Goal: Obtain resource: Download file/media

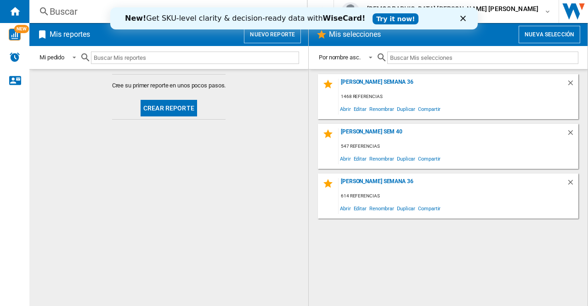
click at [528, 35] on button "Nueva selección" at bounding box center [550, 34] width 62 height 17
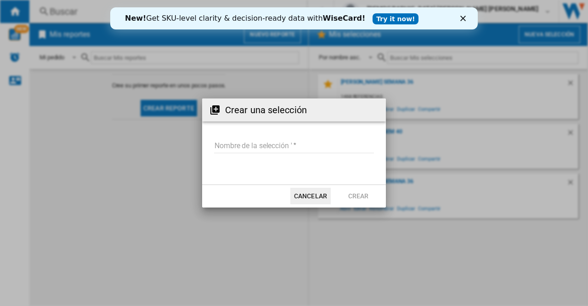
click at [247, 143] on input "Nombre de la selección '" at bounding box center [294, 146] width 160 height 14
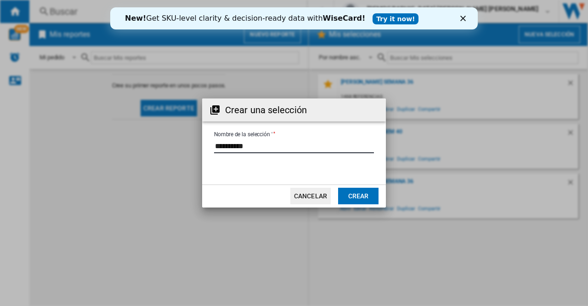
type input "**********"
click at [356, 196] on button "Crear" at bounding box center [358, 195] width 40 height 17
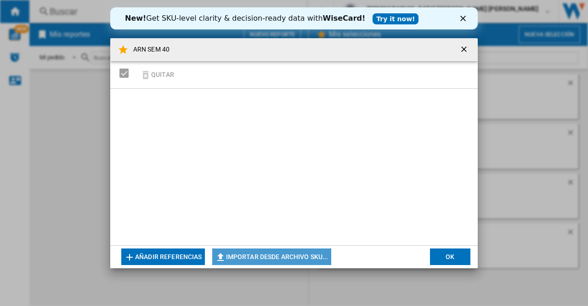
click at [268, 261] on button "Importar desde archivo SKU..." at bounding box center [271, 256] width 119 height 17
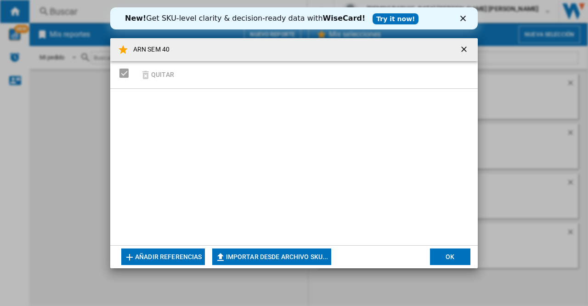
type input "**********"
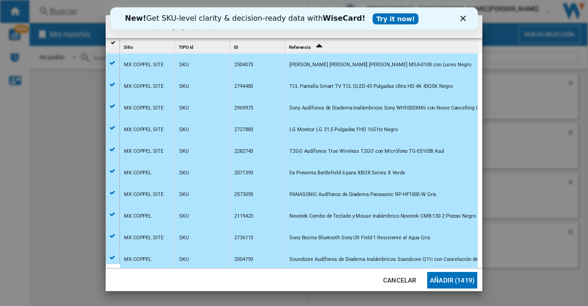
click at [453, 282] on button "Añadir (1419)" at bounding box center [452, 280] width 50 height 17
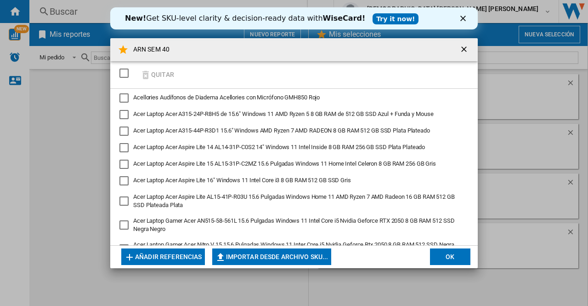
click at [167, 52] on h4 "ARN SEM 40" at bounding box center [149, 49] width 41 height 9
click at [181, 47] on md-toolbar "ARN SEM 40" at bounding box center [294, 49] width 368 height 23
click at [182, 48] on md-toolbar "ARN SEM 40" at bounding box center [294, 49] width 368 height 23
click at [444, 253] on button "OK" at bounding box center [450, 256] width 40 height 17
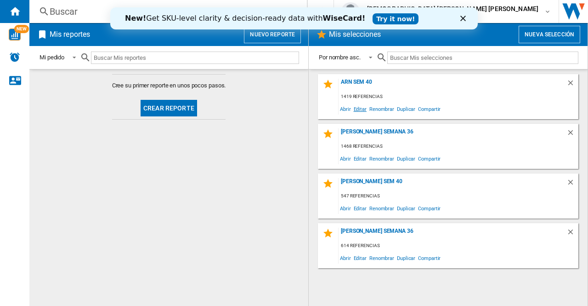
click at [357, 110] on span "Editar" at bounding box center [360, 108] width 16 height 12
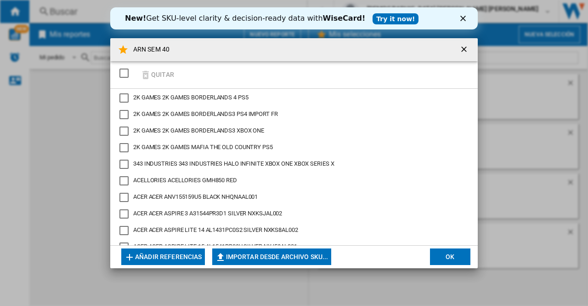
click at [170, 49] on h4 "ARN SEM 40" at bounding box center [149, 49] width 41 height 9
click at [444, 261] on button "OK" at bounding box center [450, 256] width 40 height 17
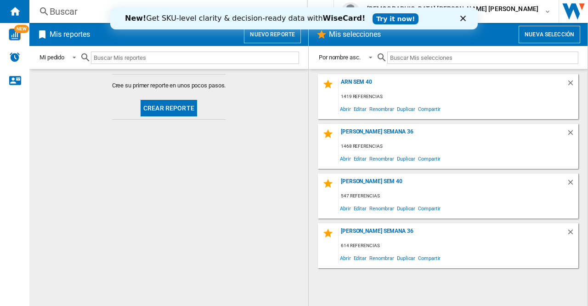
click at [279, 34] on button "Nuevo reporte" at bounding box center [272, 34] width 57 height 17
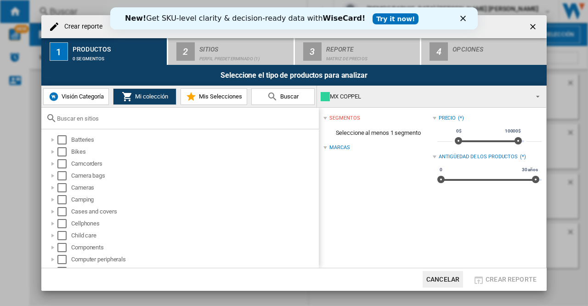
click at [199, 95] on span "Mis Selecciones" at bounding box center [219, 96] width 45 height 7
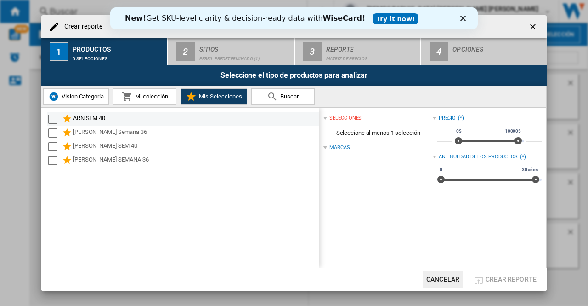
click at [108, 118] on div "ARN SEM 40" at bounding box center [195, 118] width 244 height 11
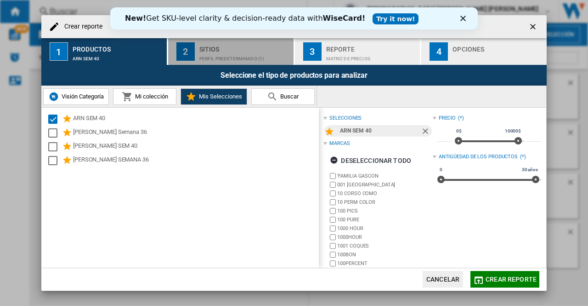
click at [233, 57] on div "Perfil predeterminado (1)" at bounding box center [244, 56] width 91 height 10
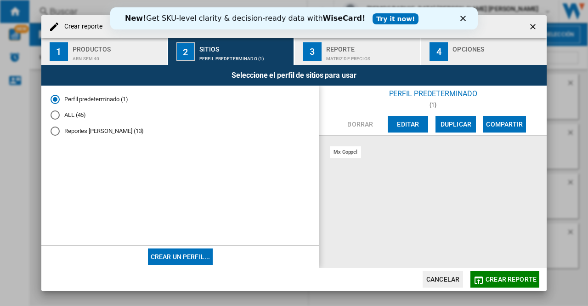
click at [56, 131] on div "Reportes Oscar López (13)" at bounding box center [55, 130] width 9 height 9
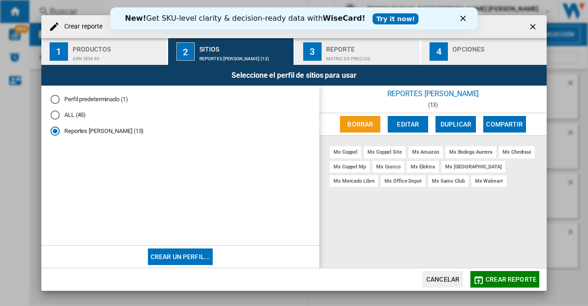
click at [321, 51] on div "3" at bounding box center [312, 51] width 18 height 18
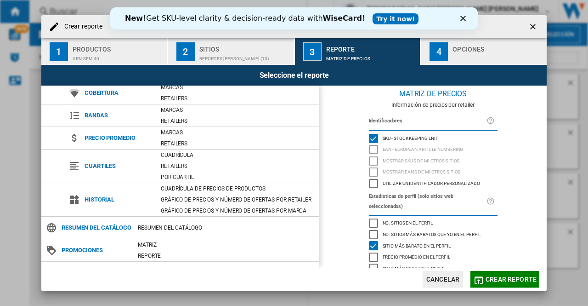
scroll to position [63, 0]
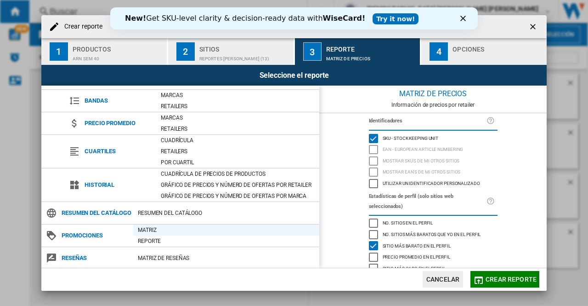
click at [158, 225] on div "Matriz" at bounding box center [226, 229] width 186 height 9
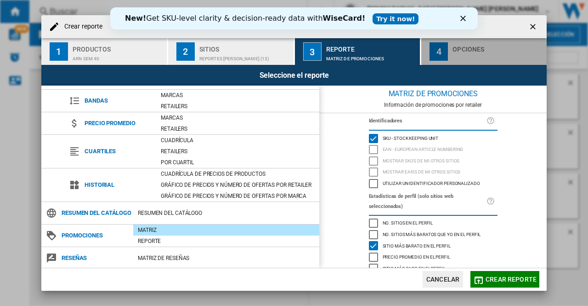
click at [448, 53] on div "4" at bounding box center [439, 51] width 18 height 18
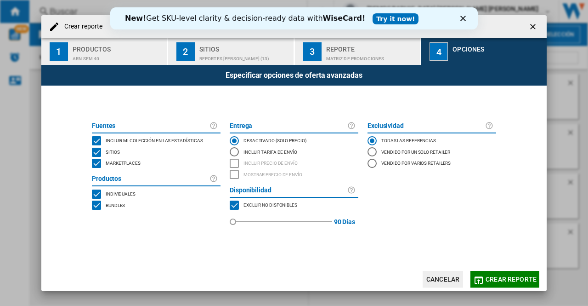
click at [95, 161] on div "MARKETPLACES" at bounding box center [96, 163] width 9 height 9
click at [96, 207] on div "BUNDLES" at bounding box center [96, 204] width 9 height 9
click at [482, 279] on md-icon "button" at bounding box center [478, 279] width 11 height 11
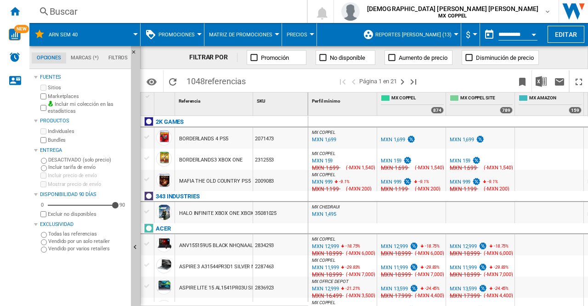
click at [533, 34] on div "Open calendar" at bounding box center [534, 35] width 5 height 2
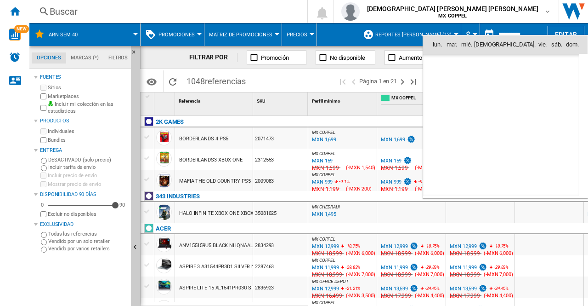
scroll to position [4384, 0]
click at [499, 82] on span "2" at bounding box center [501, 84] width 18 height 18
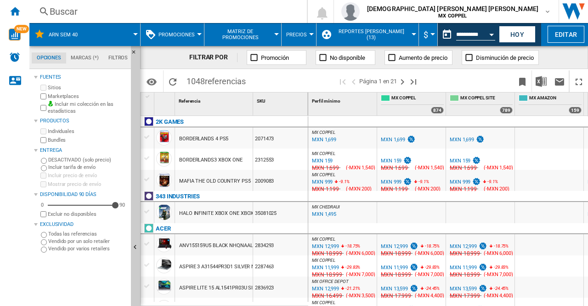
type input "**********"
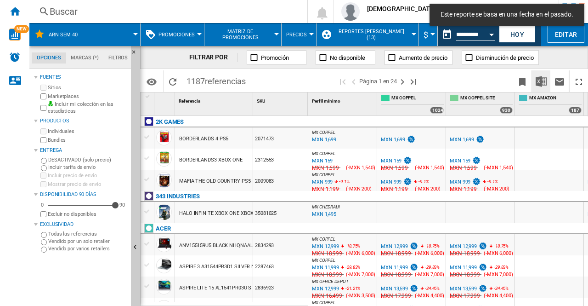
click at [540, 86] on img "Descargar en Excel" at bounding box center [541, 81] width 11 height 11
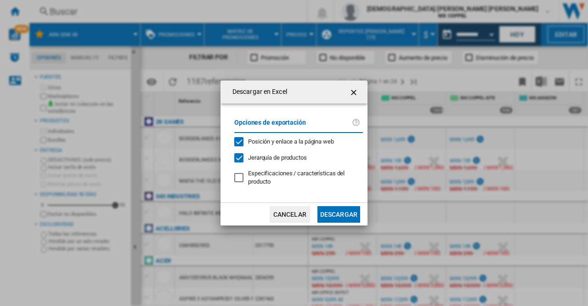
click at [324, 216] on button "Descargar" at bounding box center [339, 214] width 43 height 17
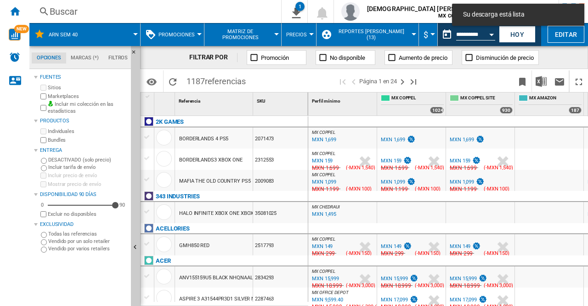
drag, startPoint x: 487, startPoint y: 46, endPoint x: 487, endPoint y: 32, distance: 14.7
click at [487, 46] on div "FILTRAR POR Promoción No disponible Aumento de precio Disminución de precio" at bounding box center [364, 57] width 448 height 23
click at [487, 32] on button "Open calendar" at bounding box center [491, 33] width 17 height 17
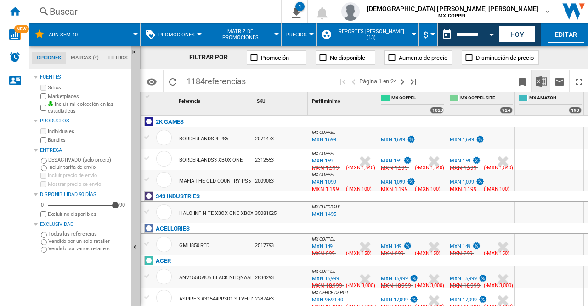
click at [545, 85] on img "Descargar en Excel" at bounding box center [541, 81] width 11 height 11
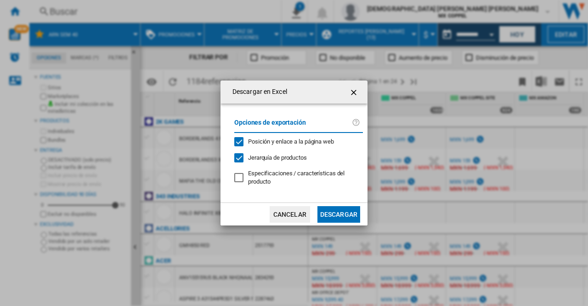
click at [336, 215] on button "Descargar" at bounding box center [339, 214] width 43 height 17
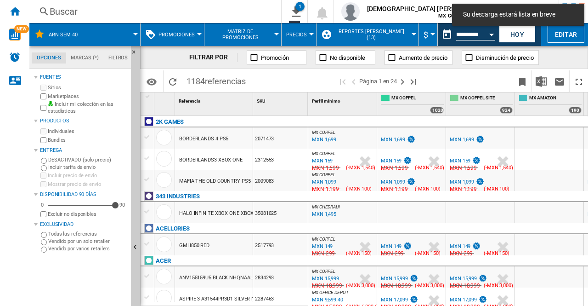
click at [491, 36] on button "Open calendar" at bounding box center [491, 33] width 17 height 17
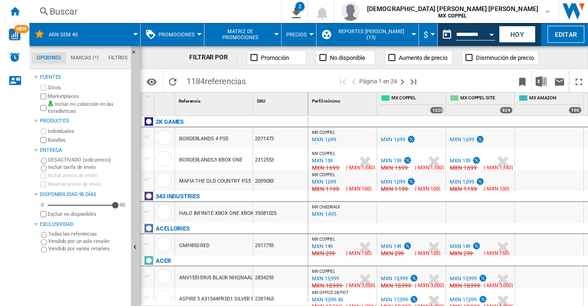
type input "**********"
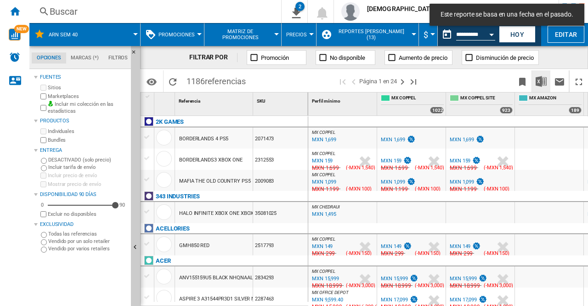
click at [543, 79] on img "Descargar en Excel" at bounding box center [541, 81] width 11 height 11
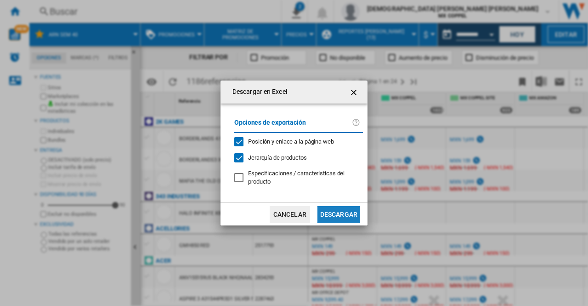
click at [331, 214] on button "Descargar" at bounding box center [339, 214] width 43 height 17
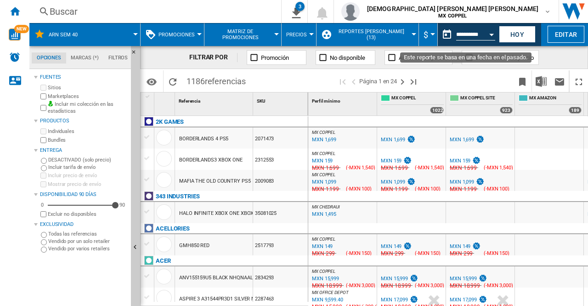
click at [490, 30] on button "Open calendar" at bounding box center [491, 33] width 17 height 17
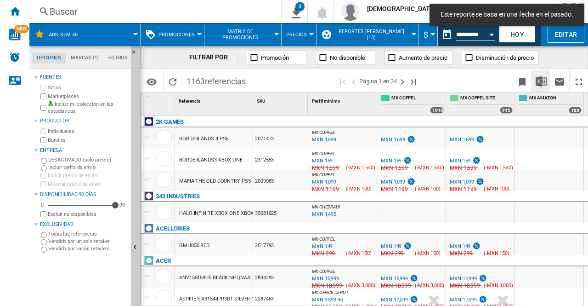
click at [541, 78] on img "Descargar en Excel" at bounding box center [541, 81] width 11 height 11
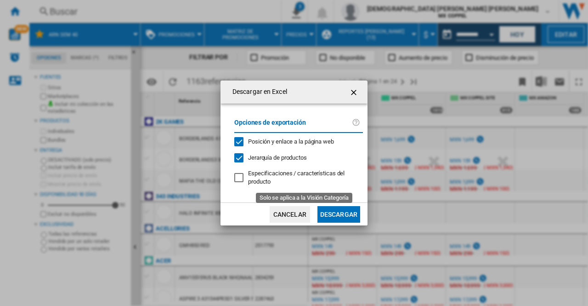
click at [332, 214] on button "Descargar" at bounding box center [339, 214] width 43 height 17
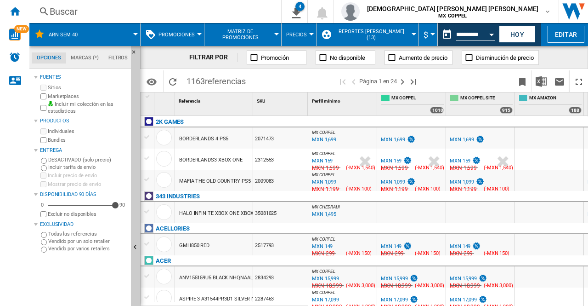
click at [489, 34] on div "Open calendar" at bounding box center [491, 35] width 5 height 2
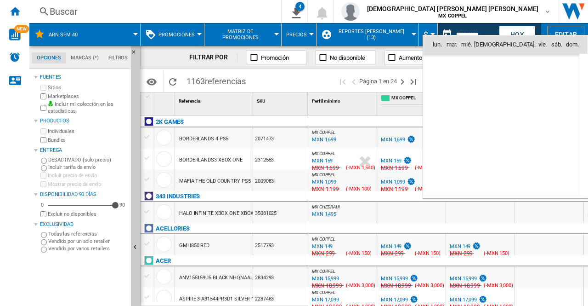
scroll to position [4384, 0]
click at [440, 106] on span "6" at bounding box center [440, 105] width 18 height 18
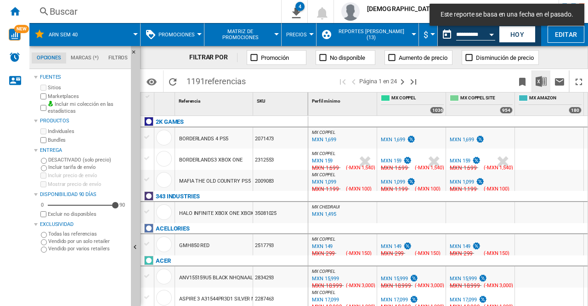
click at [545, 79] on img "Descargar en Excel" at bounding box center [541, 81] width 11 height 11
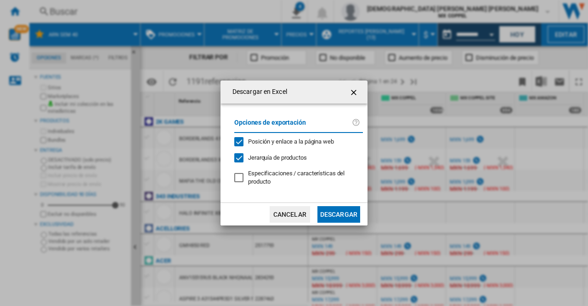
click at [335, 211] on button "Descargar" at bounding box center [339, 214] width 43 height 17
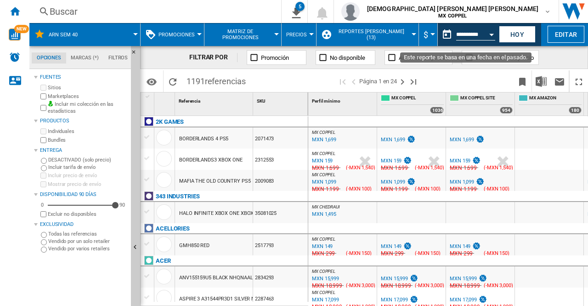
click at [492, 34] on div "Open calendar" at bounding box center [491, 35] width 5 height 2
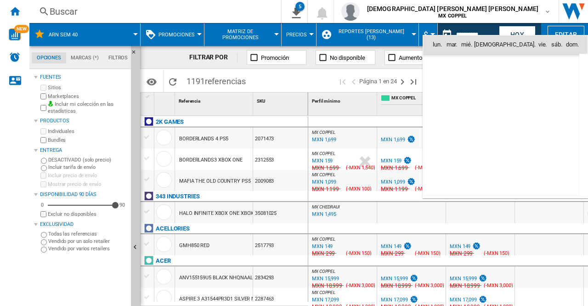
scroll to position [4384, 0]
click at [451, 63] on span "[DATE]" at bounding box center [443, 63] width 19 height 7
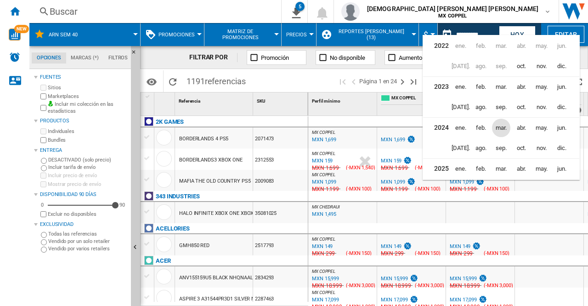
scroll to position [22, 0]
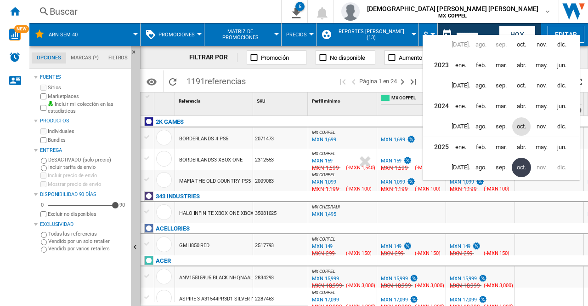
click at [521, 124] on span "oct." at bounding box center [521, 126] width 18 height 18
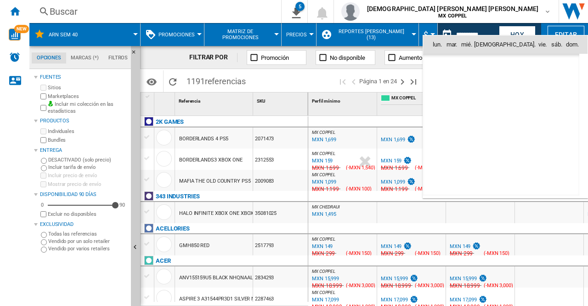
scroll to position [2922, 0]
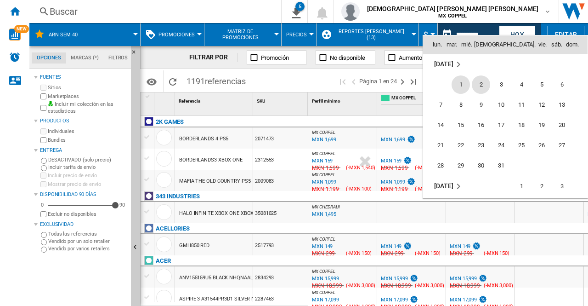
click at [482, 85] on span "2" at bounding box center [481, 84] width 18 height 18
type input "**********"
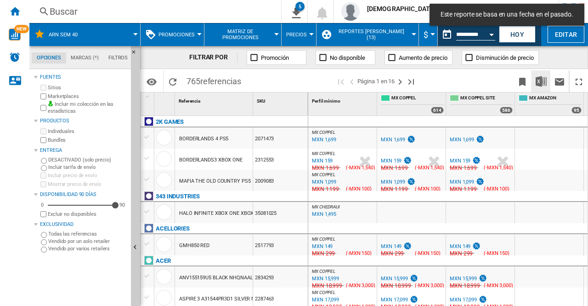
click at [540, 82] on img "Descargar en Excel" at bounding box center [541, 81] width 11 height 11
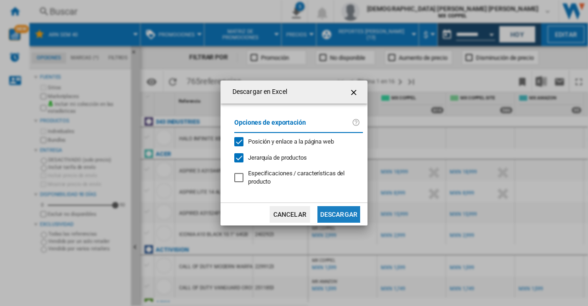
click at [336, 215] on button "Descargar" at bounding box center [339, 214] width 43 height 17
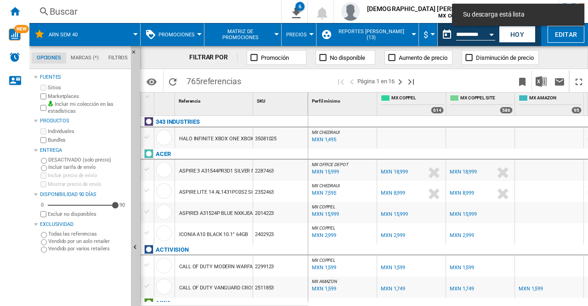
click at [557, 60] on div "FILTRAR POR Promoción No disponible Aumento de precio Disminución de precio" at bounding box center [364, 57] width 448 height 23
click at [482, 34] on input "**********" at bounding box center [475, 36] width 39 height 8
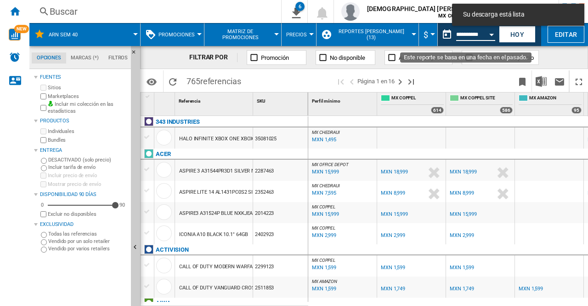
click at [492, 38] on button "Open calendar" at bounding box center [491, 33] width 17 height 17
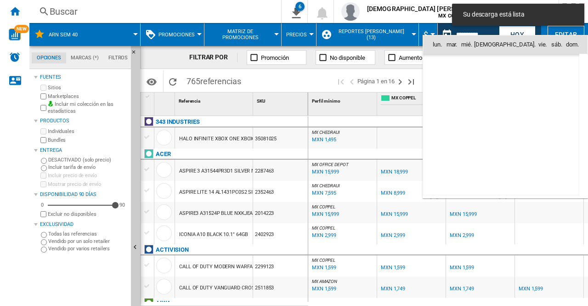
scroll to position [2922, 0]
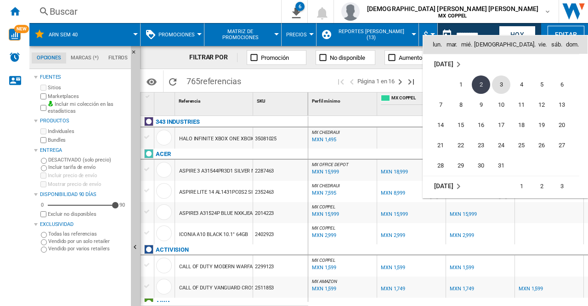
click at [505, 82] on span "3" at bounding box center [501, 84] width 18 height 18
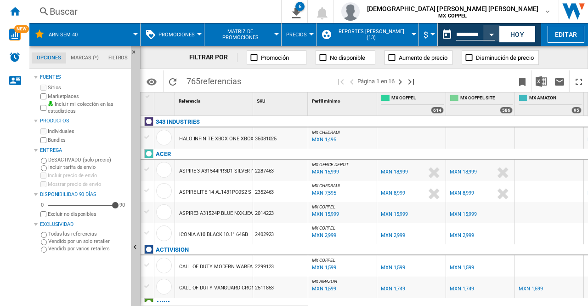
type input "**********"
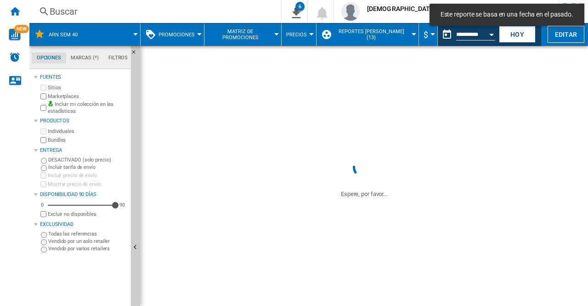
click at [0, 0] on img "Descargar en Excel" at bounding box center [0, 0] width 0 height 0
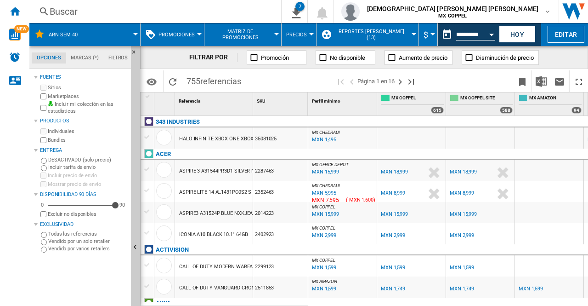
drag, startPoint x: 568, startPoint y: 53, endPoint x: 561, endPoint y: 59, distance: 9.5
click at [568, 54] on div "FILTRAR POR Promoción No disponible Aumento de precio Disminución de precio" at bounding box center [364, 57] width 448 height 23
click at [538, 77] on img "Descargar en Excel" at bounding box center [541, 81] width 11 height 11
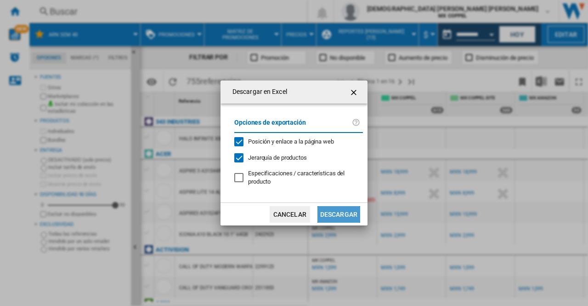
click at [333, 212] on button "Descargar" at bounding box center [339, 214] width 43 height 17
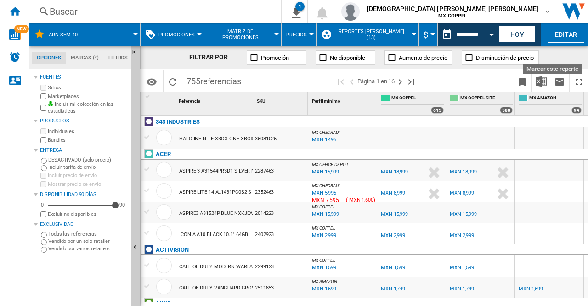
click at [494, 34] on button "Open calendar" at bounding box center [491, 33] width 17 height 17
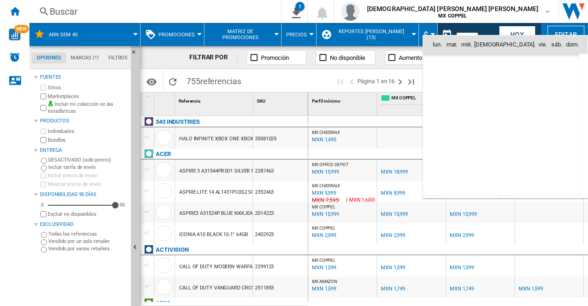
scroll to position [2922, 0]
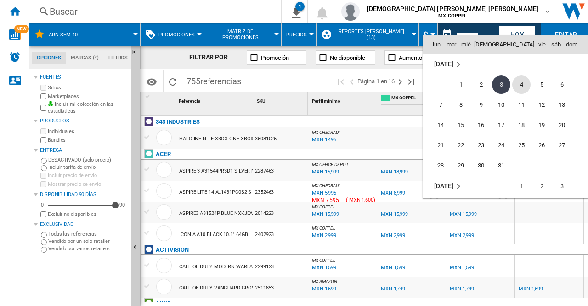
click at [524, 81] on span "4" at bounding box center [521, 84] width 18 height 18
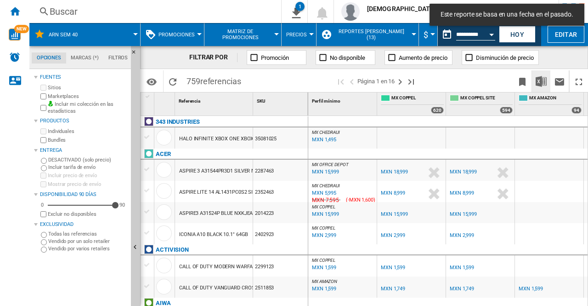
click at [548, 83] on button "Descargar en Excel" at bounding box center [541, 81] width 18 height 22
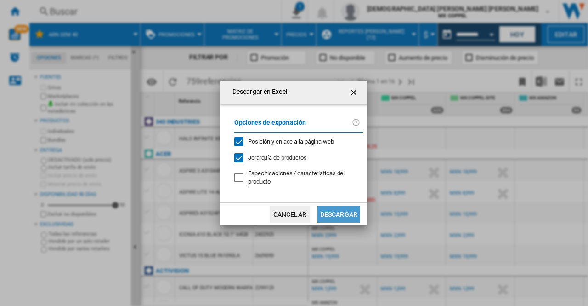
click at [330, 214] on button "Descargar" at bounding box center [339, 214] width 43 height 17
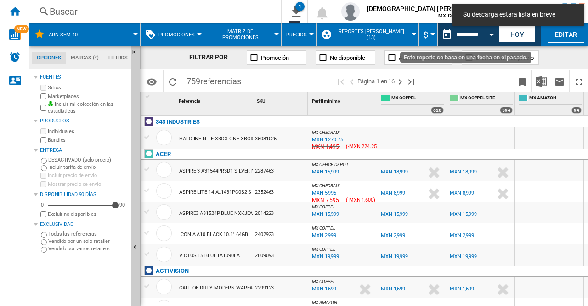
click at [489, 36] on button "Open calendar" at bounding box center [491, 33] width 17 height 17
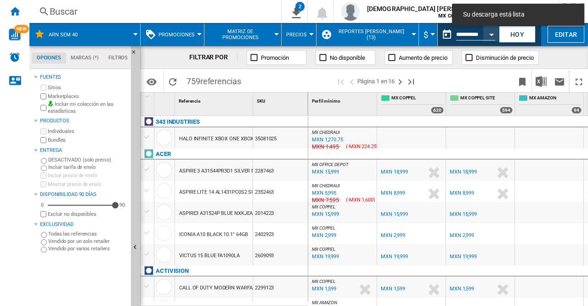
type input "**********"
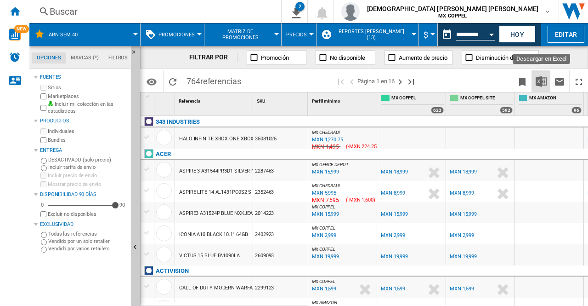
click at [544, 81] on img "Descargar en Excel" at bounding box center [541, 81] width 11 height 11
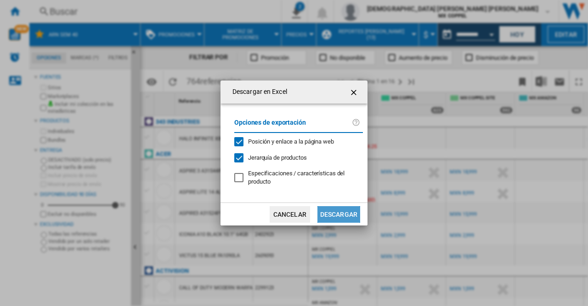
click at [337, 214] on button "Descargar" at bounding box center [339, 214] width 43 height 17
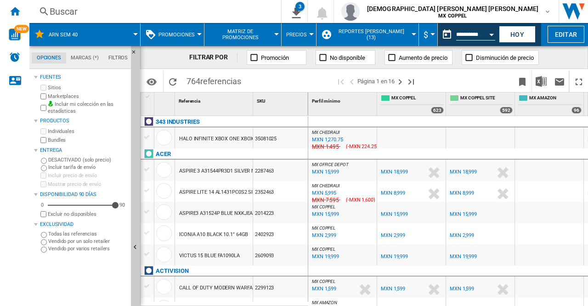
click at [566, 61] on div "FILTRAR POR Promoción No disponible Aumento de precio Disminución de precio" at bounding box center [364, 57] width 448 height 23
click at [490, 33] on button "Open calendar" at bounding box center [491, 33] width 17 height 17
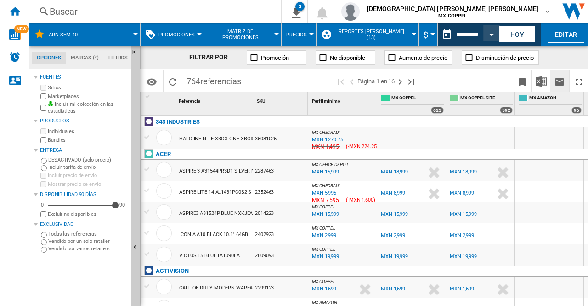
type input "**********"
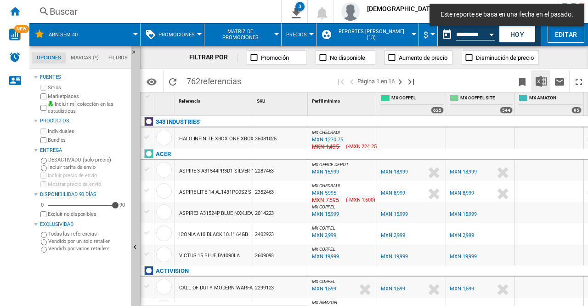
click at [542, 85] on img "Descargar en Excel" at bounding box center [541, 81] width 11 height 11
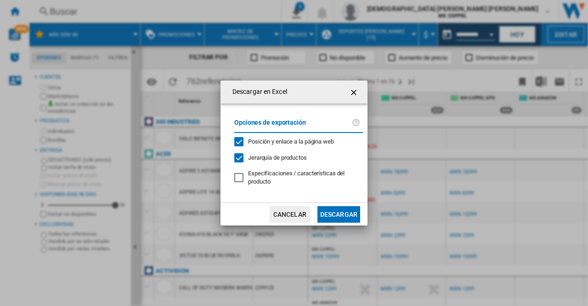
click at [330, 211] on button "Descargar" at bounding box center [339, 214] width 43 height 17
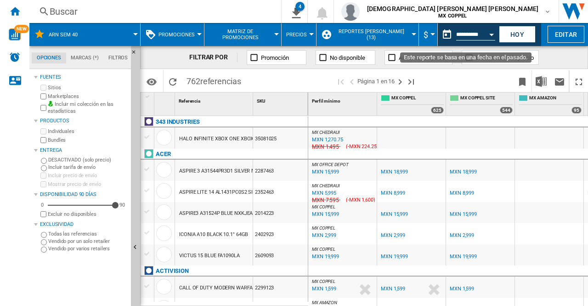
click at [493, 34] on div "Open calendar" at bounding box center [491, 35] width 5 height 2
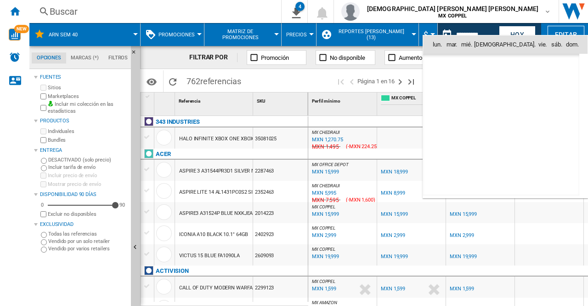
scroll to position [2922, 0]
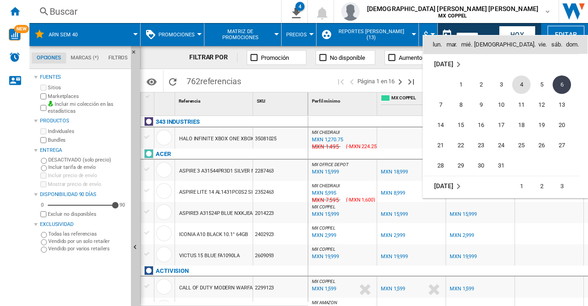
click at [524, 88] on span "4" at bounding box center [521, 84] width 18 height 18
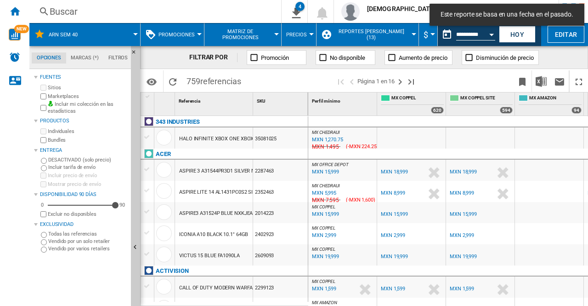
click at [493, 33] on button "Open calendar" at bounding box center [491, 33] width 17 height 17
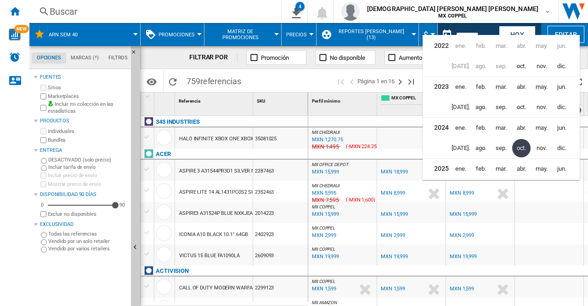
scroll to position [20, 0]
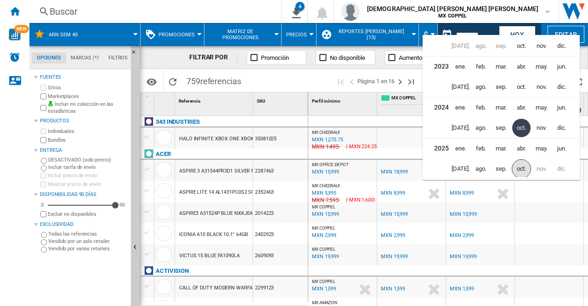
click at [520, 167] on span "oct." at bounding box center [521, 168] width 19 height 19
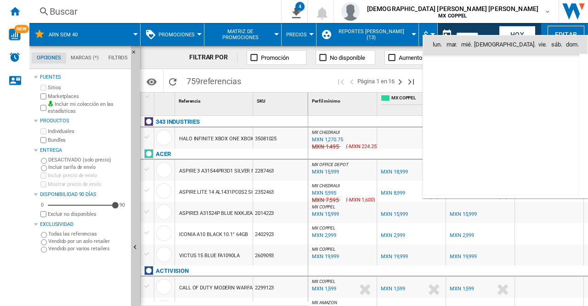
scroll to position [4384, 0]
click at [539, 81] on span "4" at bounding box center [542, 84] width 18 height 18
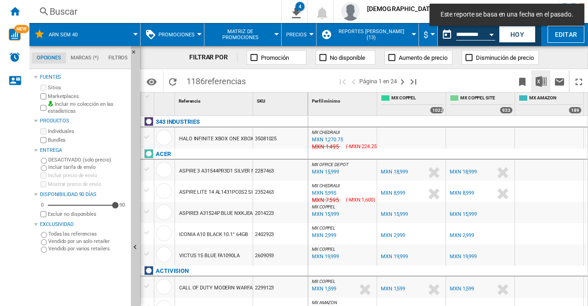
click at [541, 78] on img "Descargar en Excel" at bounding box center [541, 81] width 11 height 11
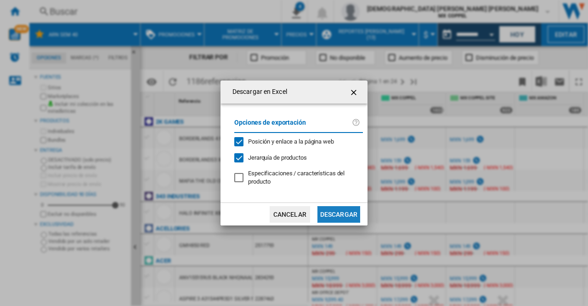
click at [326, 212] on button "Descargar" at bounding box center [339, 214] width 43 height 17
